Goal: Find contact information: Find contact information

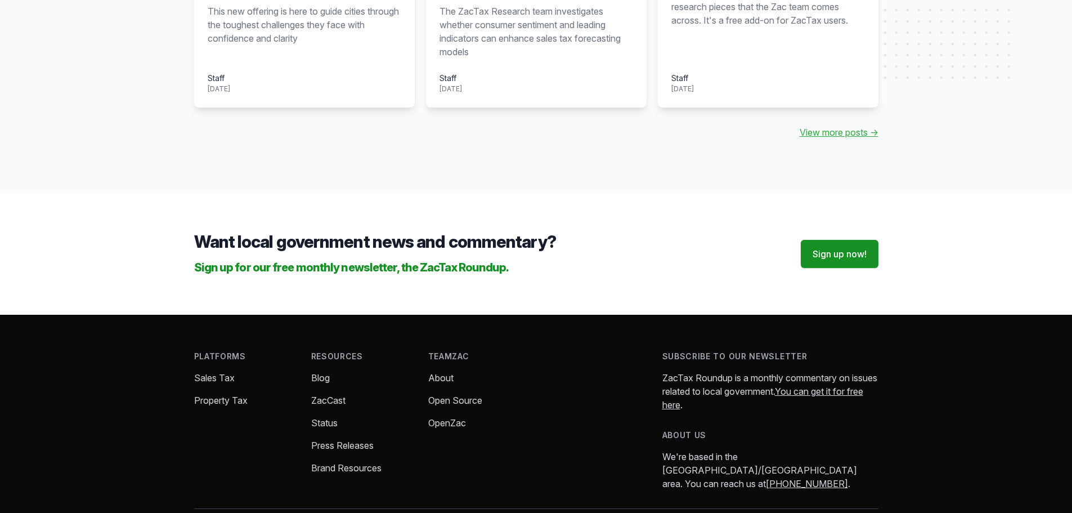
scroll to position [1288, 0]
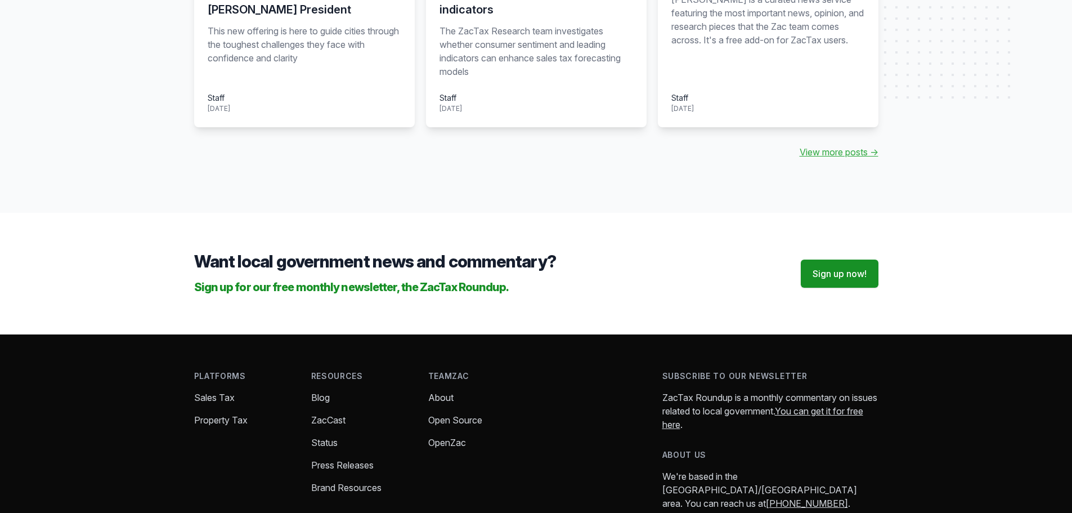
click at [438, 391] on li "About" at bounding box center [477, 398] width 99 height 14
click at [438, 392] on link "About" at bounding box center [440, 397] width 25 height 11
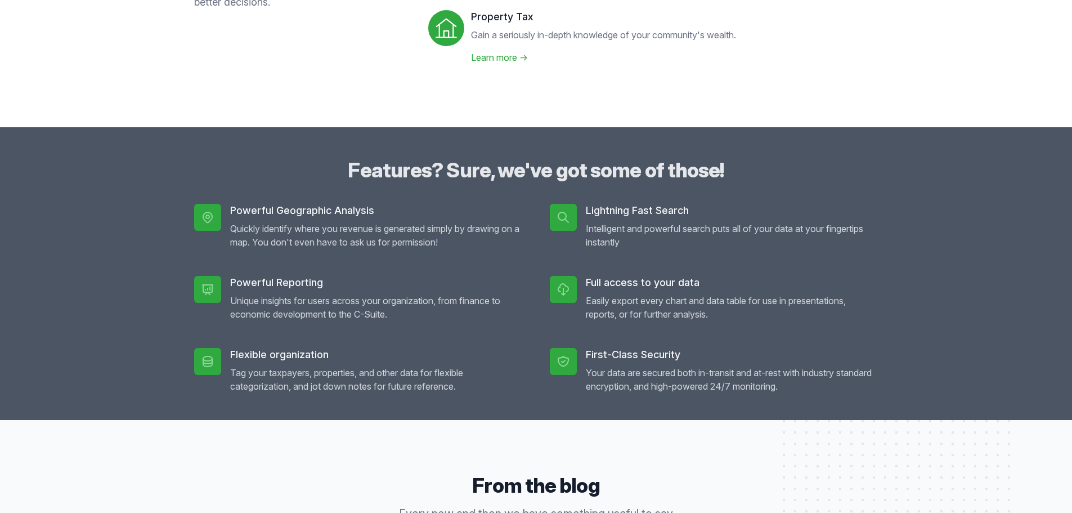
scroll to position [444, 0]
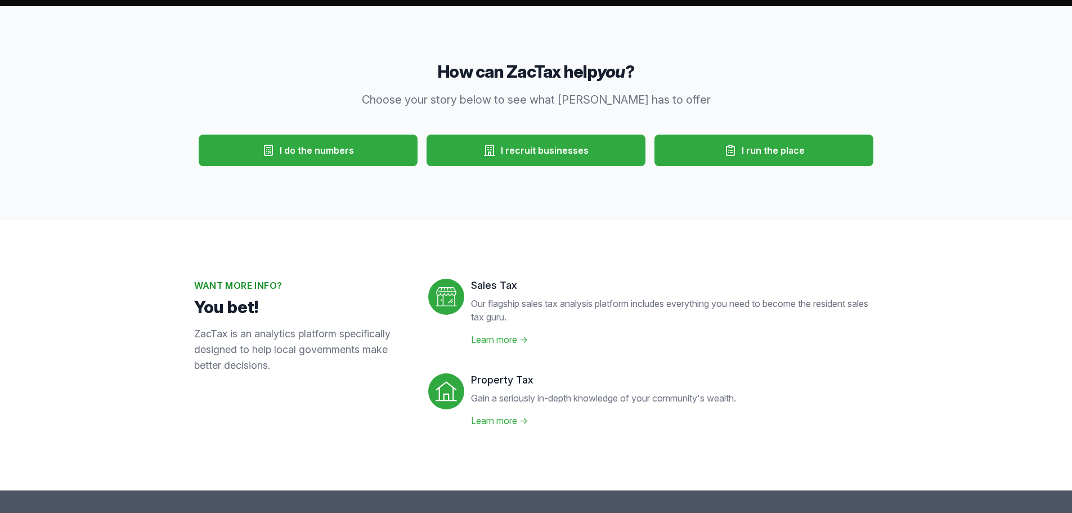
scroll to position [0, 0]
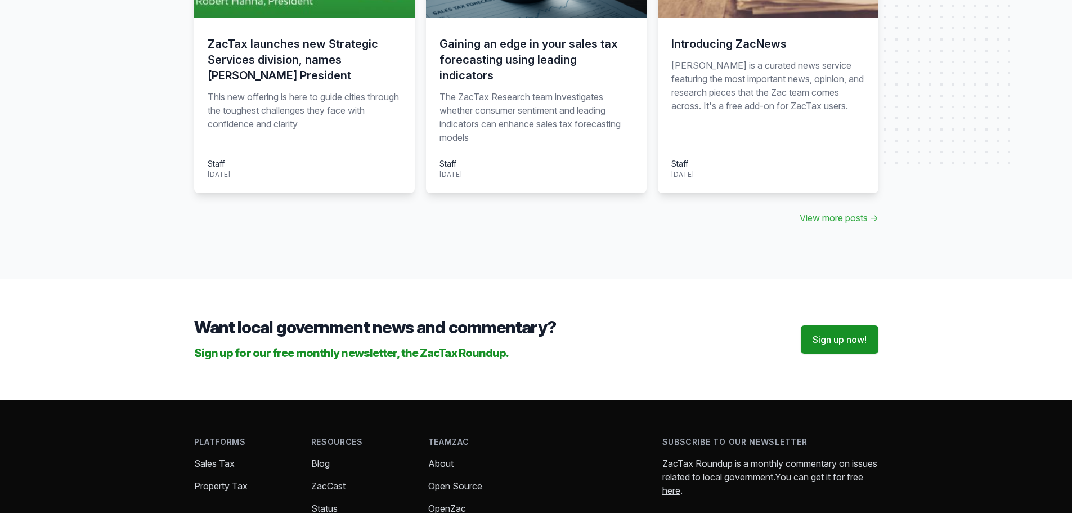
scroll to position [1345, 0]
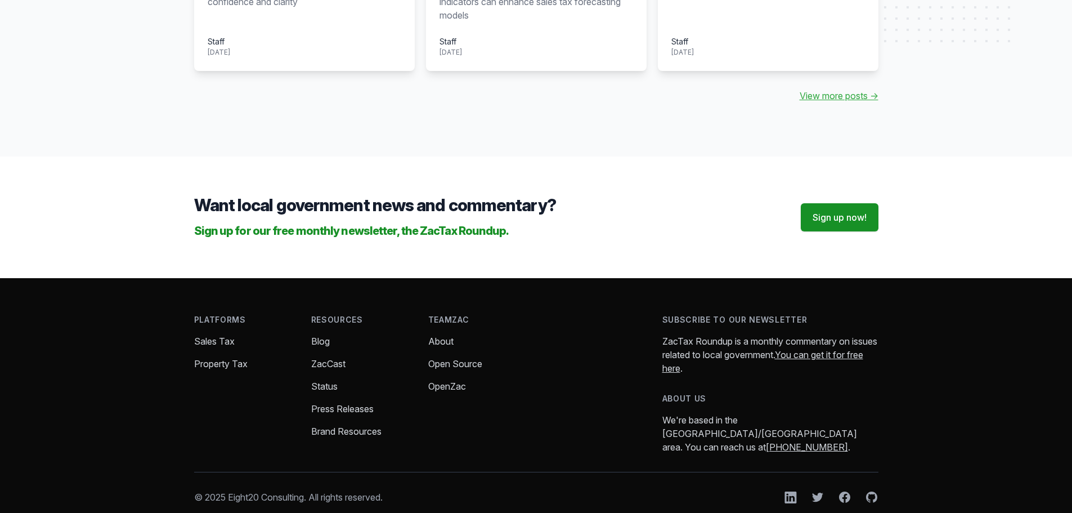
drag, startPoint x: 780, startPoint y: 423, endPoint x: 764, endPoint y: 427, distance: 16.9
click at [764, 427] on div "Platforms Sales Tax Property Tax Stories Resources Blog ZacCast Status Press Re…" at bounding box center [536, 409] width 720 height 262
drag, startPoint x: 710, startPoint y: 422, endPoint x: 768, endPoint y: 426, distance: 57.5
click at [768, 426] on p "We're based in the [GEOGRAPHIC_DATA]/[GEOGRAPHIC_DATA] area. You can reach us a…" at bounding box center [770, 433] width 216 height 41
copy link "[PHONE_NUMBER]"
